Goal: Download file/media

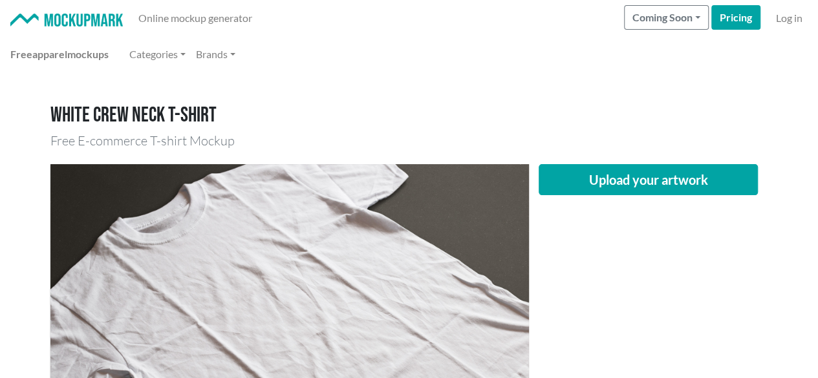
click at [449, 354] on img at bounding box center [289, 323] width 479 height 319
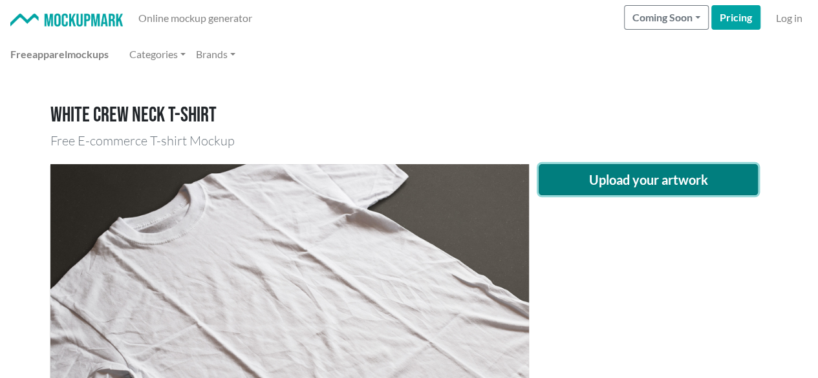
click at [619, 173] on button "Upload your artwork" at bounding box center [649, 179] width 220 height 31
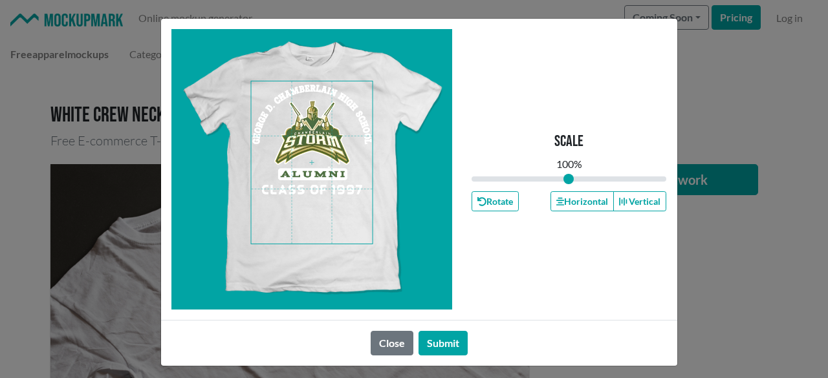
click at [311, 142] on span at bounding box center [312, 162] width 122 height 162
click at [576, 197] on button "Horizontal" at bounding box center [581, 201] width 63 height 20
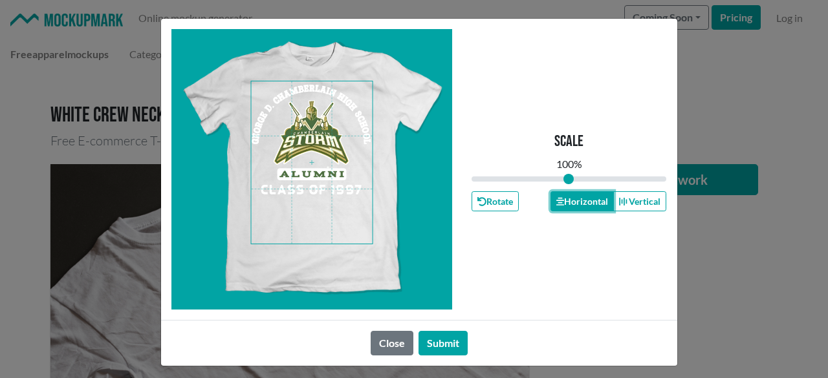
click at [576, 197] on button "Horizontal" at bounding box center [581, 201] width 63 height 20
click at [429, 364] on div "Close Submit" at bounding box center [419, 343] width 516 height 46
click at [433, 354] on button "Submit" at bounding box center [442, 343] width 49 height 25
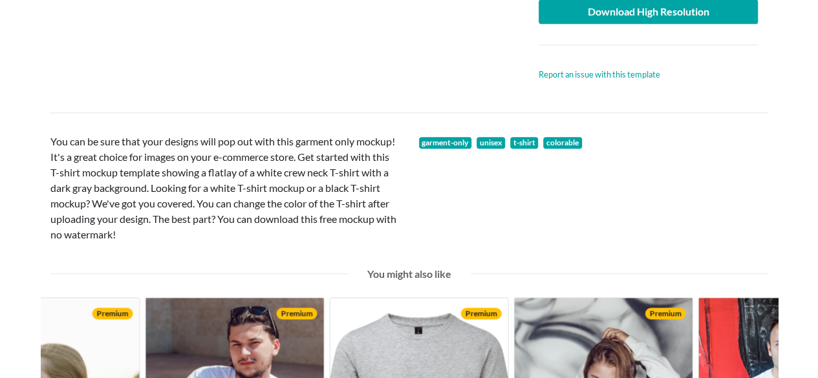
scroll to position [301, 0]
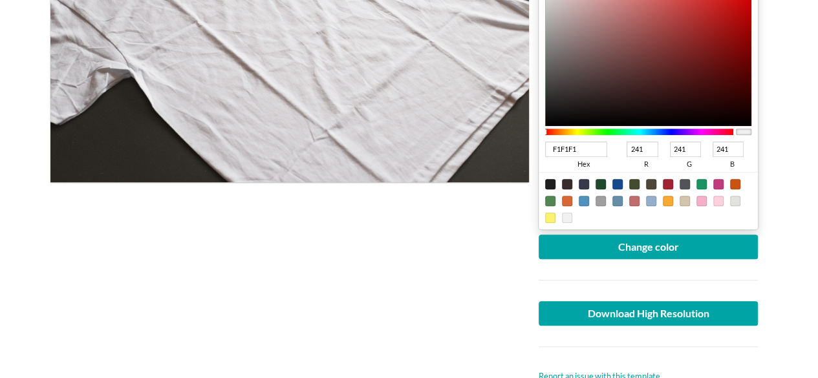
click at [584, 138] on div "F1F1F1 hex 241 r 241 g 241 b 100 a" at bounding box center [648, 155] width 207 height 34
click at [585, 148] on input "F1F1F1" at bounding box center [576, 150] width 63 height 16
type input "F1F"
type input "255"
type input "17"
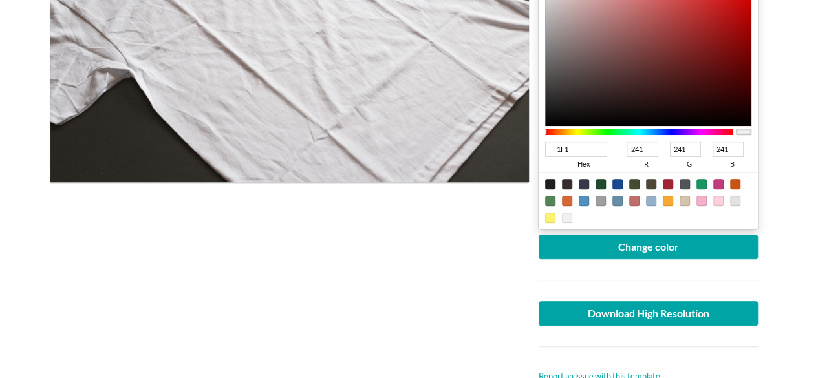
type input "255"
type input "F"
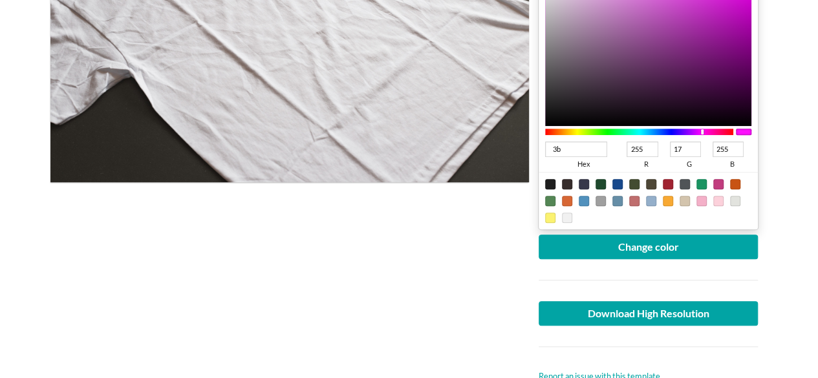
type input "3b6"
type input "51"
type input "187"
type input "102"
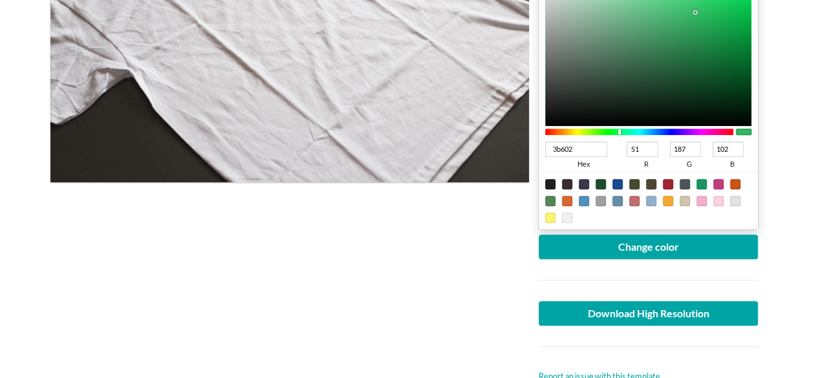
type input "3b602d"
type input "59"
type input "96"
type input "45"
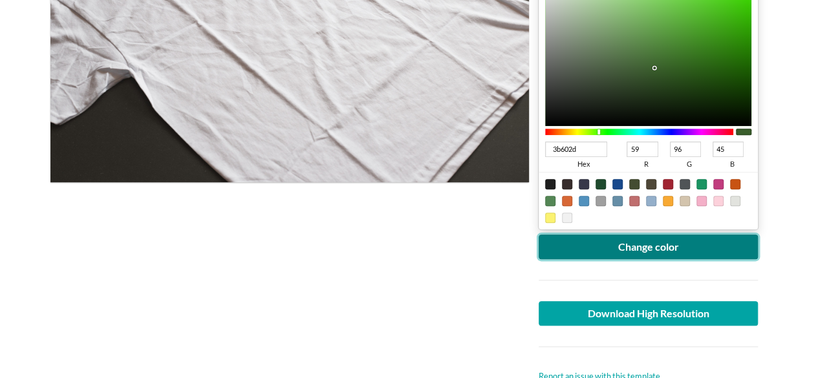
type input "3B602D"
click at [691, 254] on button "Change color" at bounding box center [649, 247] width 220 height 25
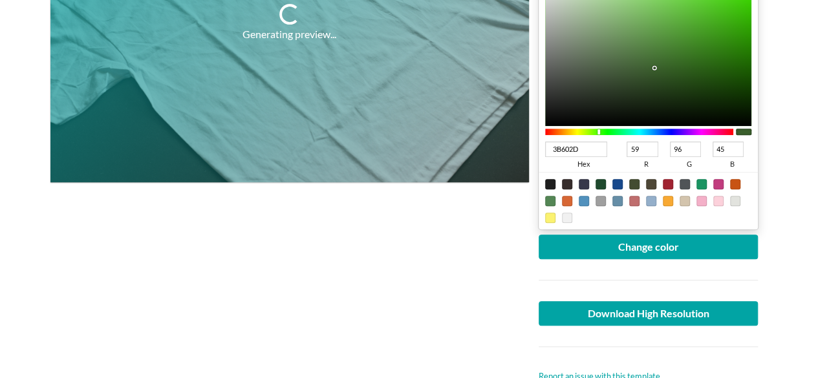
click at [0, 220] on main "White crew neck T-shirt Free E-commerce T-shirt Mockup Generating preview... Up…" at bounding box center [409, 352] width 818 height 1162
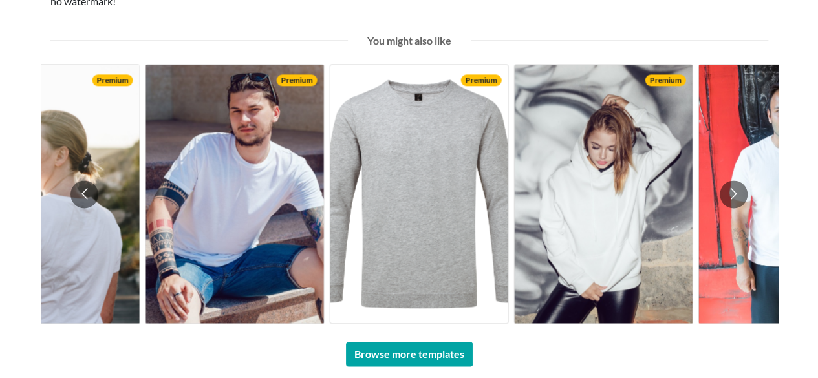
scroll to position [535, 0]
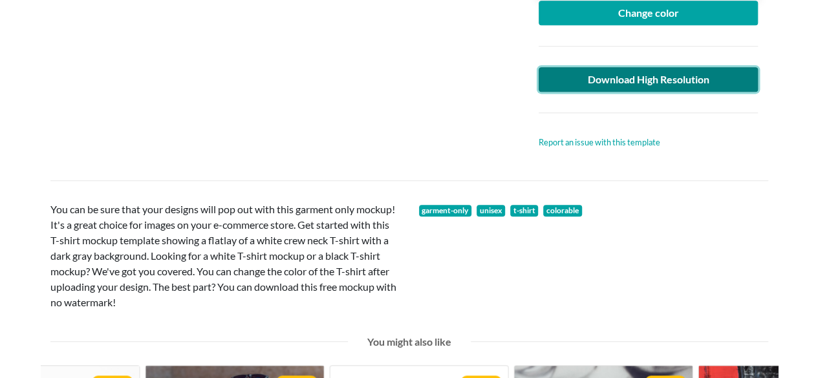
click at [662, 85] on link "Download High Resolution" at bounding box center [649, 79] width 220 height 25
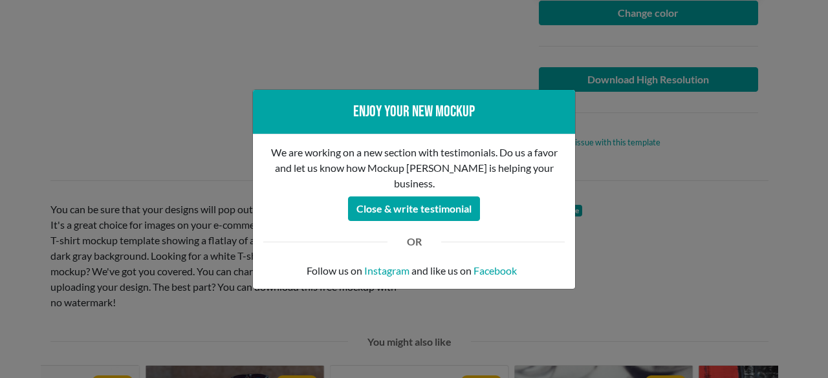
drag, startPoint x: 732, startPoint y: 175, endPoint x: 741, endPoint y: 211, distance: 37.3
click at [733, 175] on div "Enjoy your new mockup We are working on a new section with testimonials. Do us …" at bounding box center [414, 189] width 828 height 378
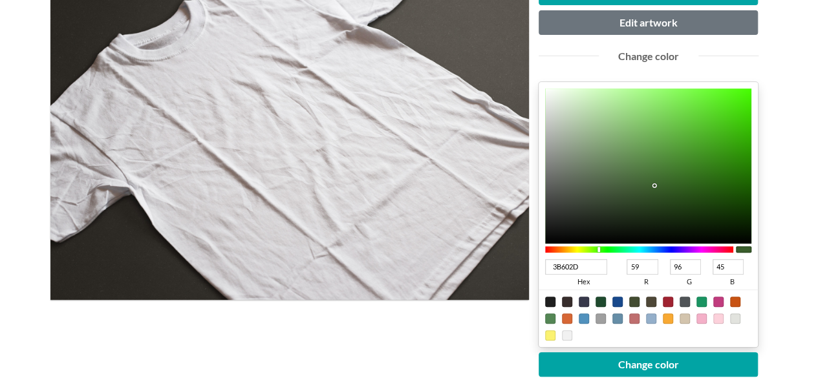
scroll to position [603, 0]
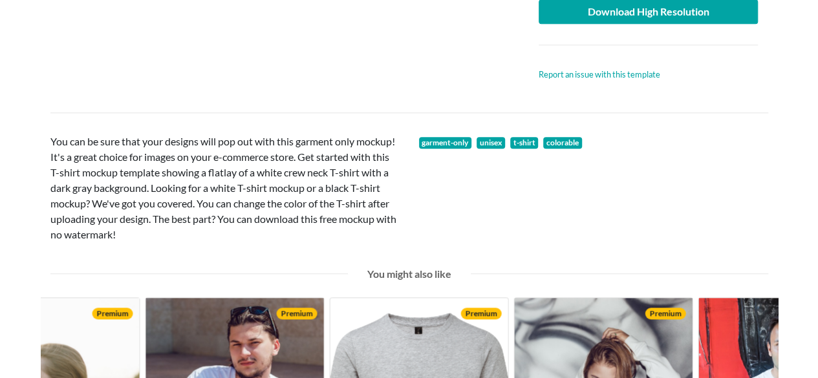
drag, startPoint x: 1, startPoint y: 10, endPoint x: 10, endPoint y: 14, distance: 10.7
click at [1, 10] on main "White crew neck T-shirt Free E-commerce T-shirt Mockup Upload another artwork E…" at bounding box center [409, 50] width 818 height 1162
